Goal: Task Accomplishment & Management: Complete application form

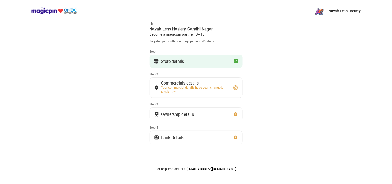
click at [162, 64] on button "Store details" at bounding box center [196, 61] width 93 height 13
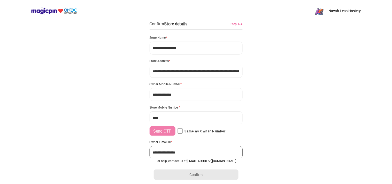
type input "**********"
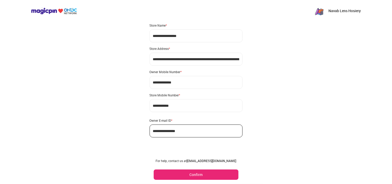
scroll to position [10, 0]
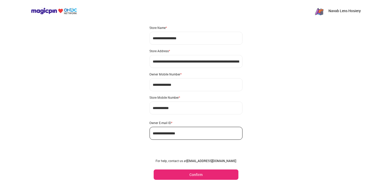
click at [192, 173] on button "Confirm" at bounding box center [196, 175] width 85 height 10
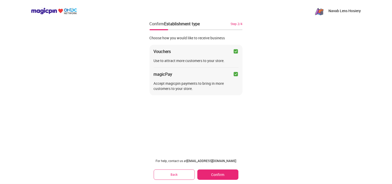
scroll to position [0, 0]
click at [224, 178] on button "Confirm" at bounding box center [218, 175] width 41 height 10
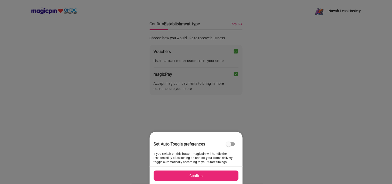
click at [208, 174] on button "Confirm" at bounding box center [196, 176] width 85 height 10
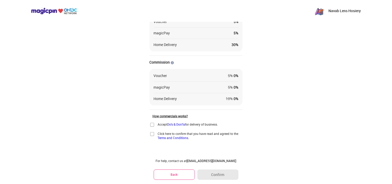
scroll to position [39, 0]
click at [152, 127] on img at bounding box center [152, 125] width 5 height 5
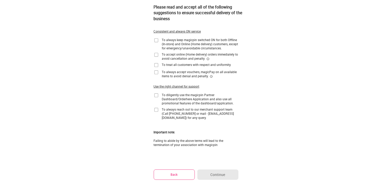
scroll to position [0, 0]
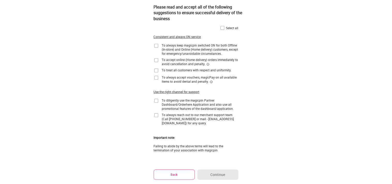
click at [222, 27] on img at bounding box center [222, 27] width 5 height 5
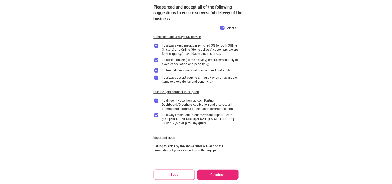
click at [222, 178] on button "Continue" at bounding box center [218, 175] width 41 height 10
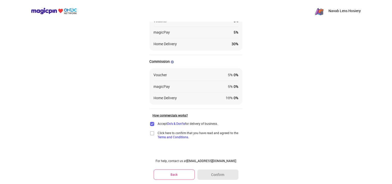
scroll to position [41, 0]
click at [153, 132] on img at bounding box center [152, 132] width 5 height 5
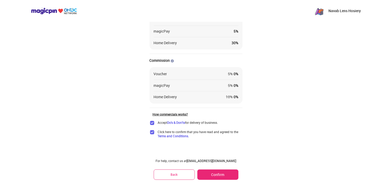
click at [216, 180] on button "Confirm" at bounding box center [218, 175] width 41 height 10
